Goal: Browse casually: Explore the website without a specific task or goal

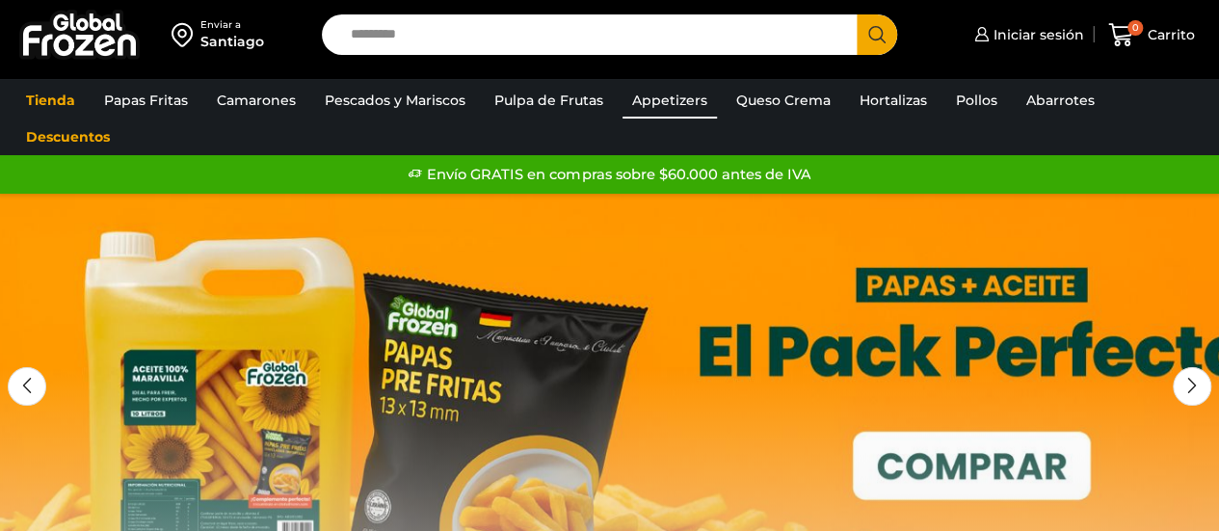
click at [670, 99] on link "Appetizers" at bounding box center [670, 100] width 94 height 37
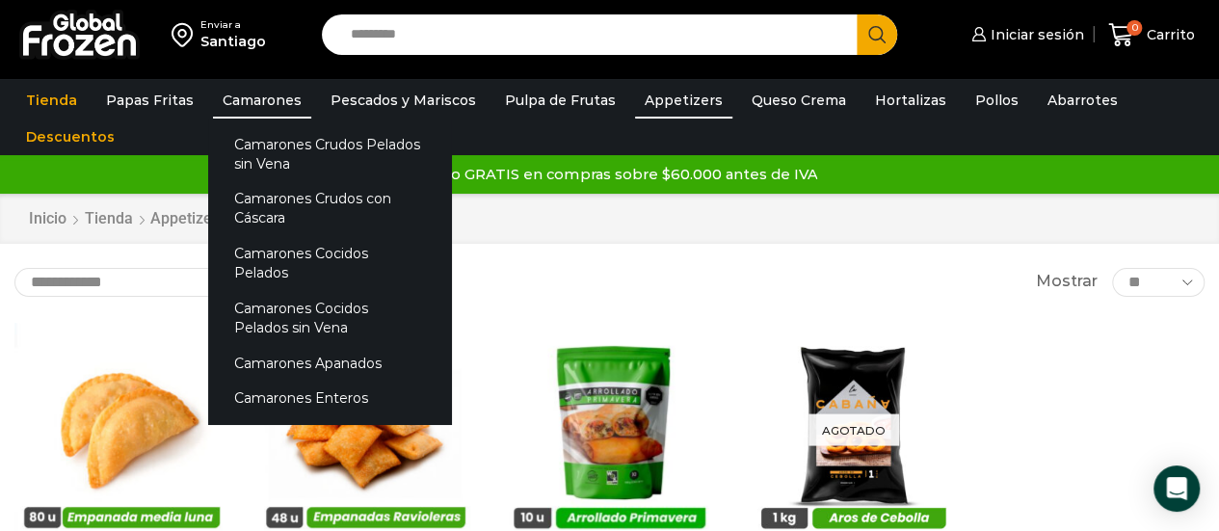
click at [276, 103] on link "Camarones" at bounding box center [262, 100] width 98 height 37
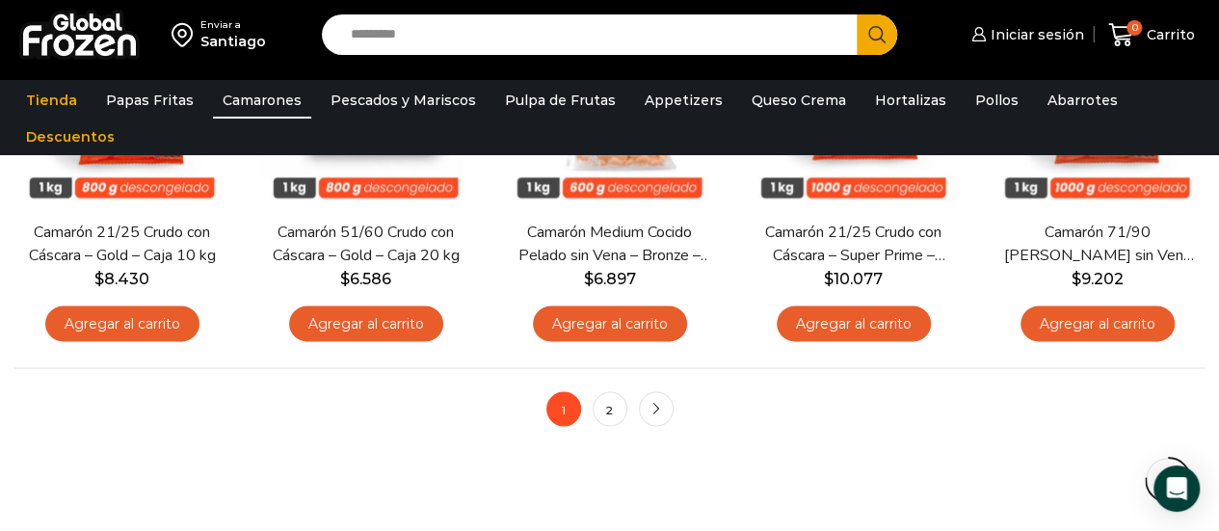
scroll to position [1542, 0]
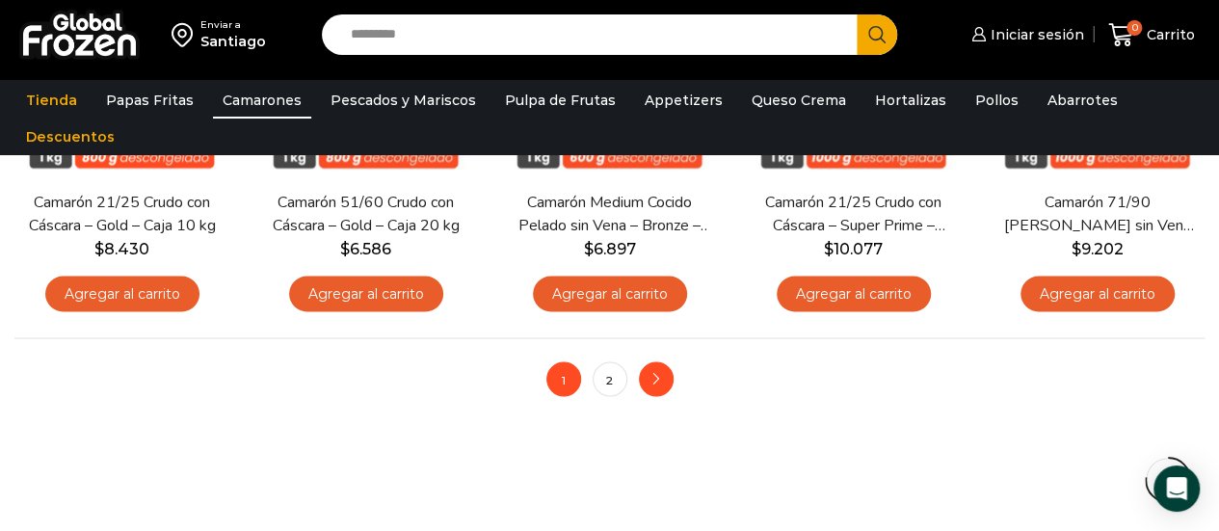
click at [655, 385] on link "next" at bounding box center [656, 378] width 35 height 35
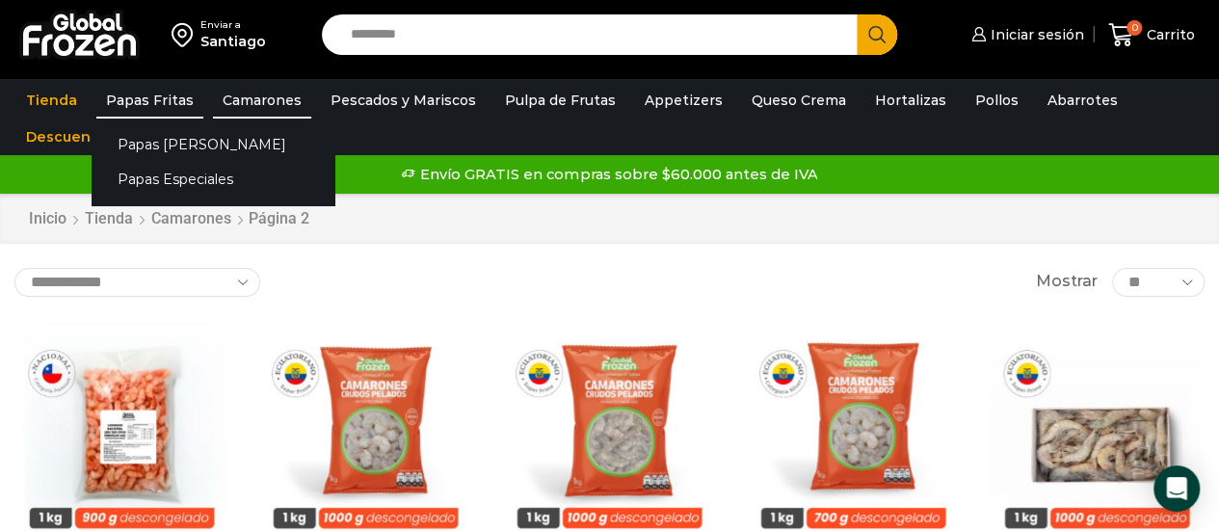
click at [160, 106] on link "Papas Fritas" at bounding box center [149, 100] width 107 height 37
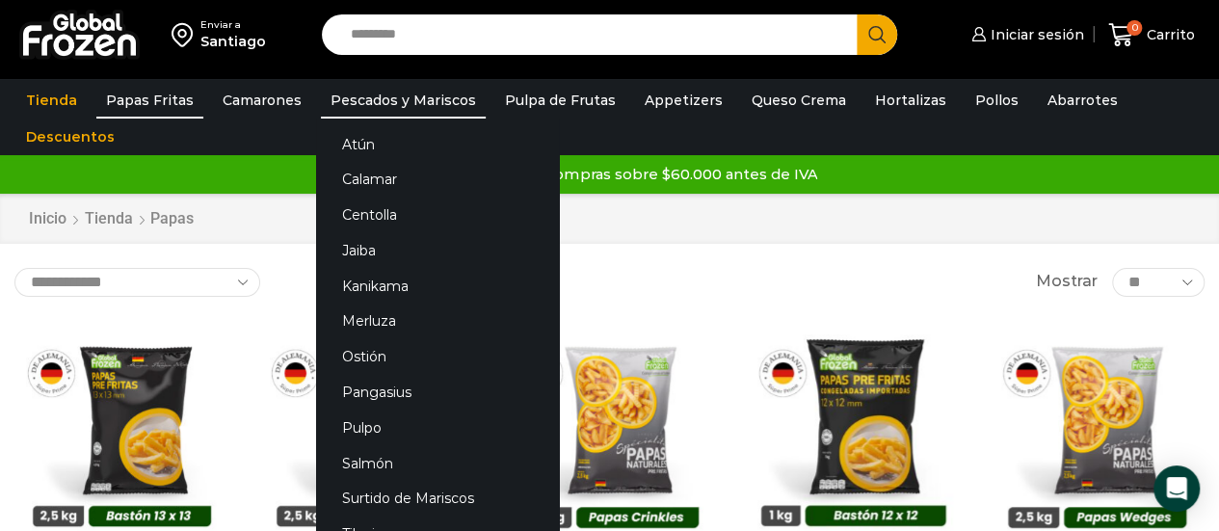
click at [360, 97] on link "Pescados y Mariscos" at bounding box center [403, 100] width 165 height 37
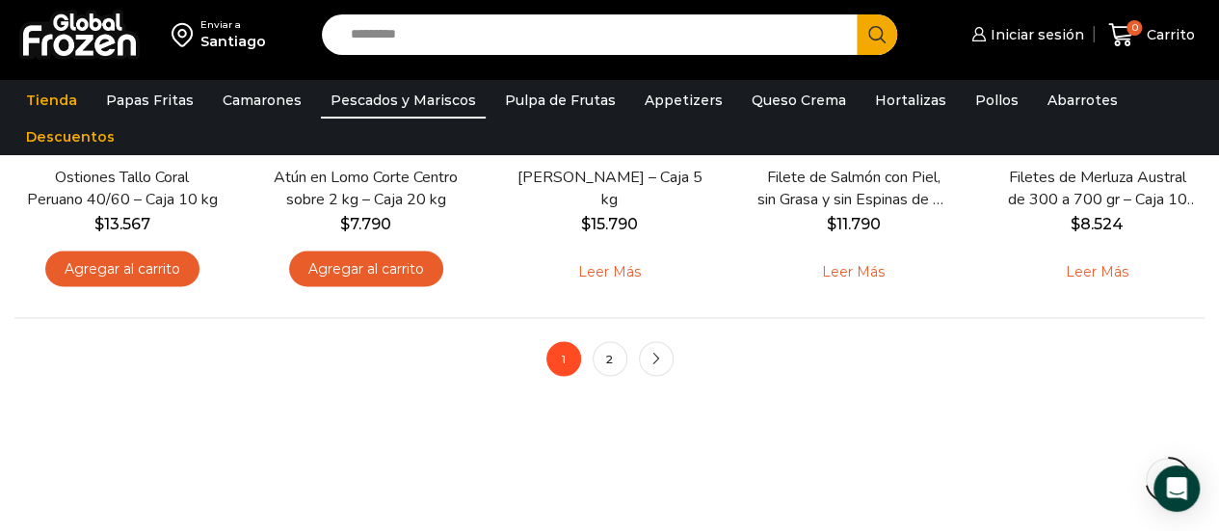
scroll to position [1638, 0]
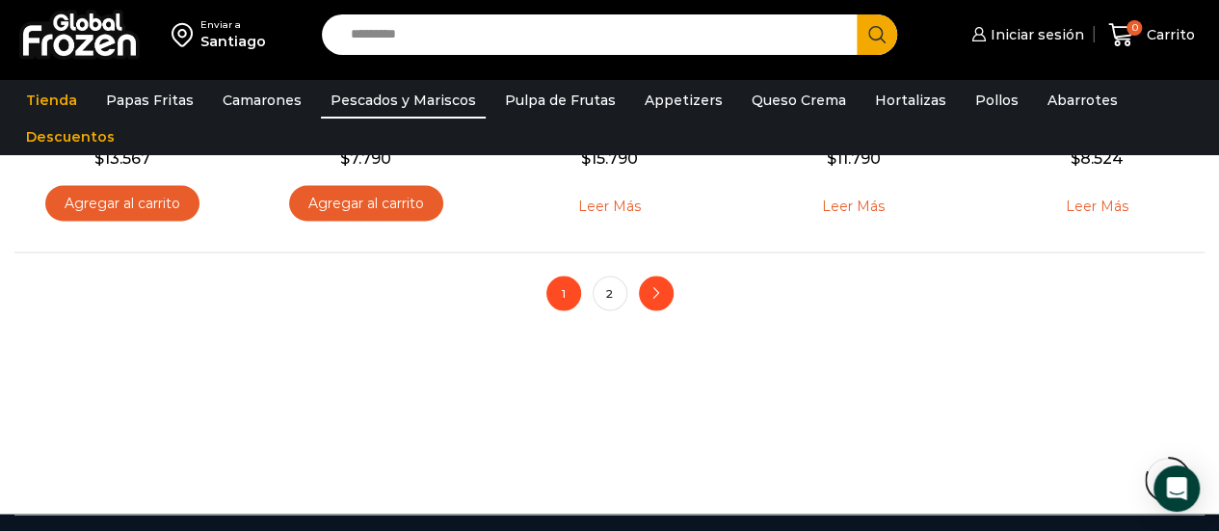
click at [649, 294] on link "next" at bounding box center [656, 293] width 35 height 35
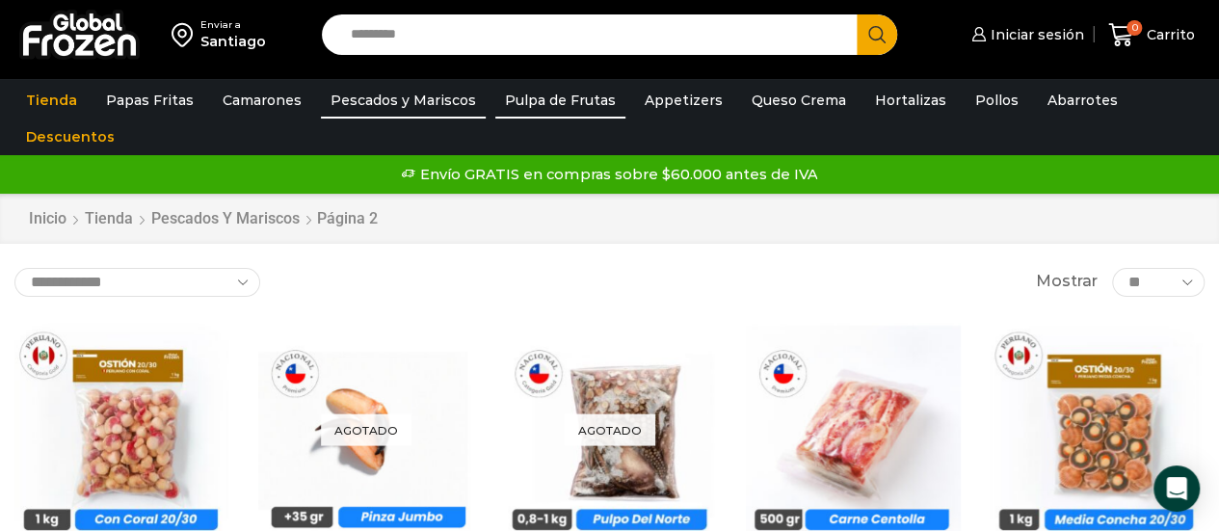
click at [555, 107] on link "Pulpa de Frutas" at bounding box center [560, 100] width 130 height 37
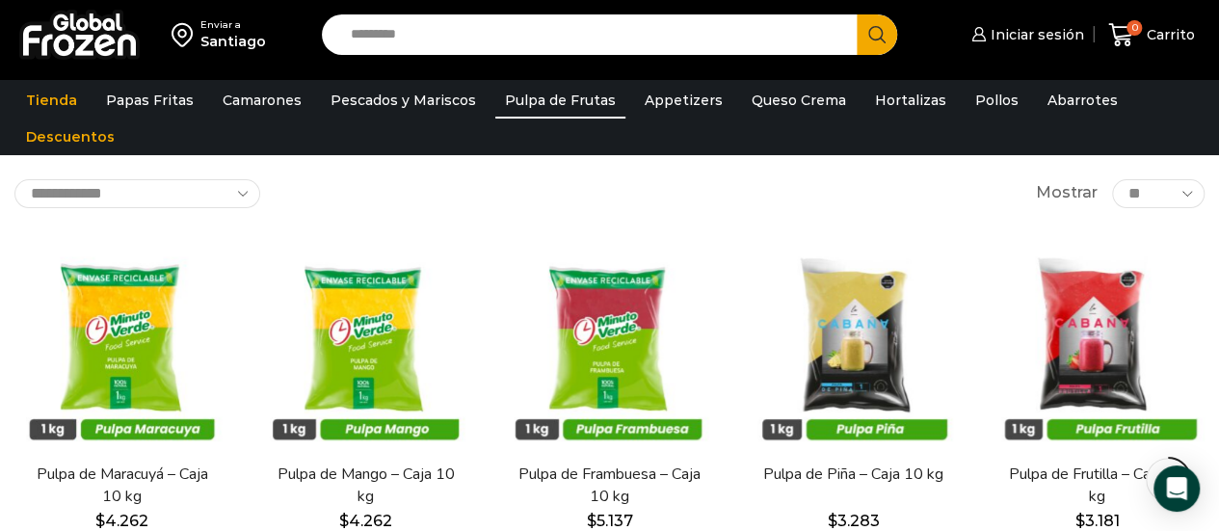
scroll to position [96, 0]
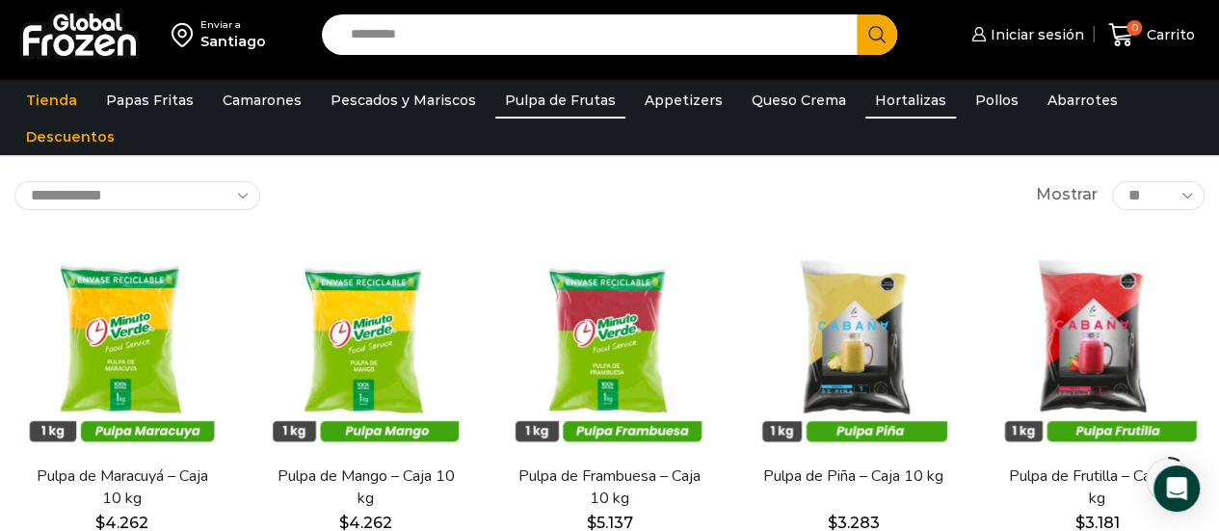
click at [875, 92] on link "Hortalizas" at bounding box center [910, 100] width 91 height 37
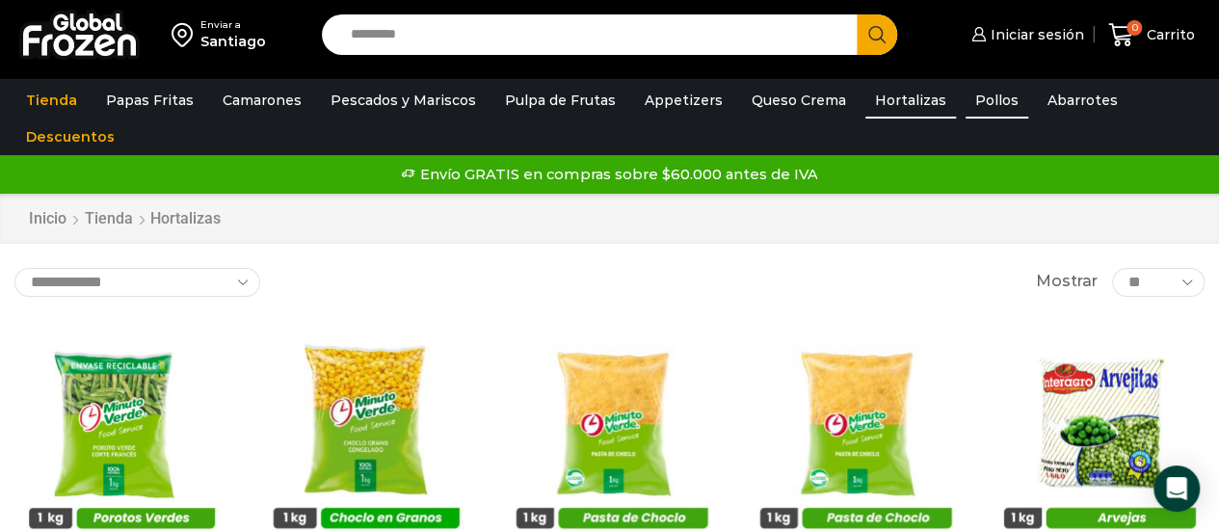
click at [966, 109] on link "Pollos" at bounding box center [997, 100] width 63 height 37
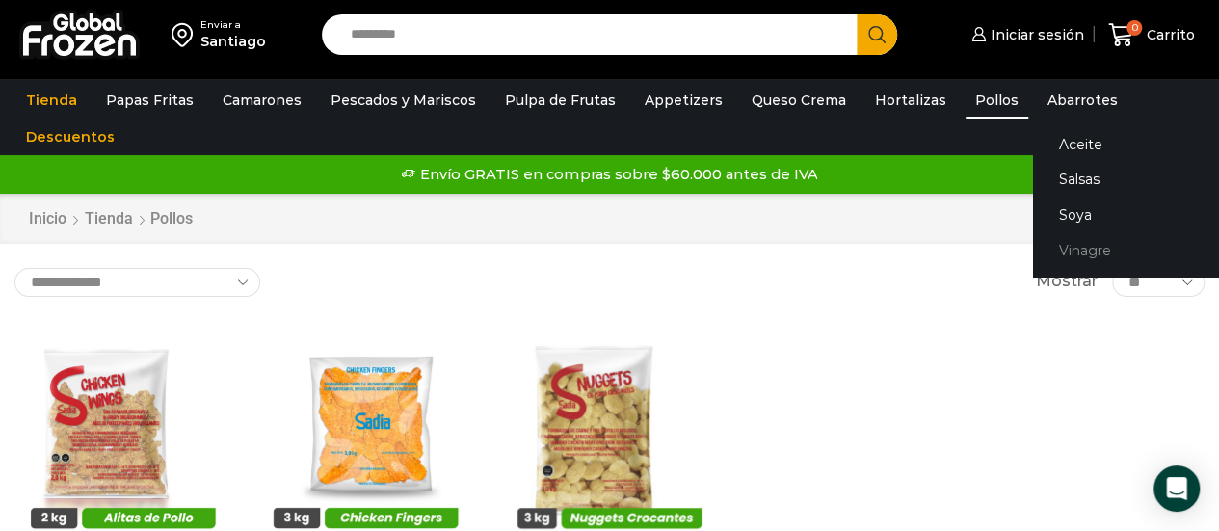
click at [1072, 249] on link "Vinagre" at bounding box center [1154, 251] width 243 height 36
